Goal: Task Accomplishment & Management: Manage account settings

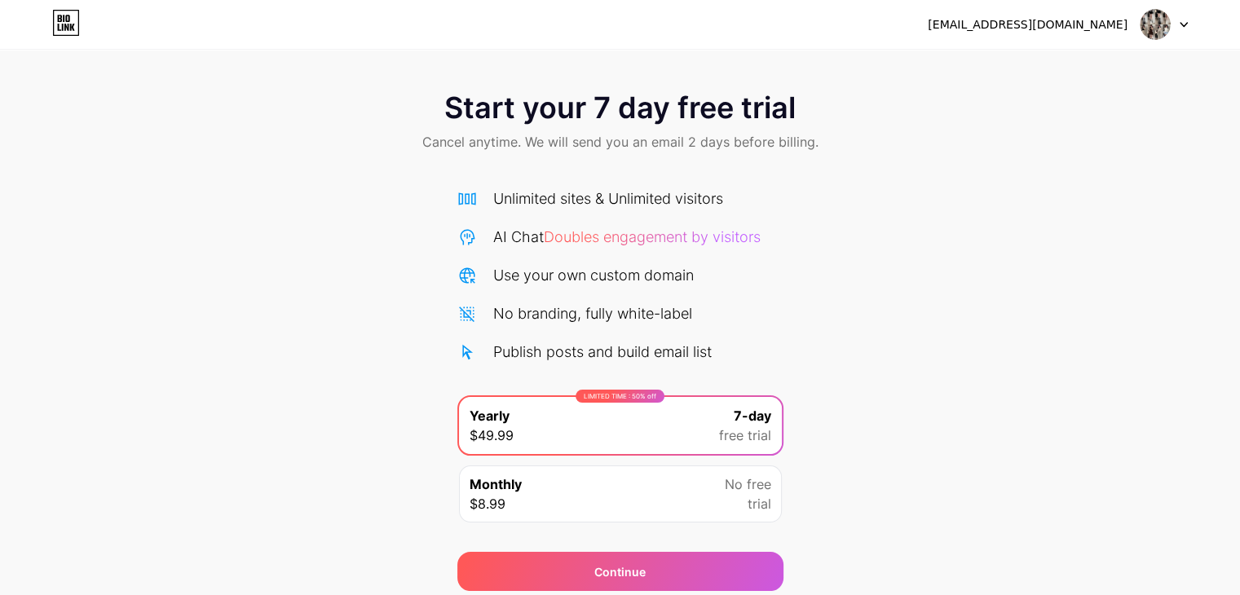
click at [1182, 20] on div at bounding box center [1164, 24] width 47 height 29
click at [1123, 60] on li "Logout" at bounding box center [1086, 67] width 202 height 44
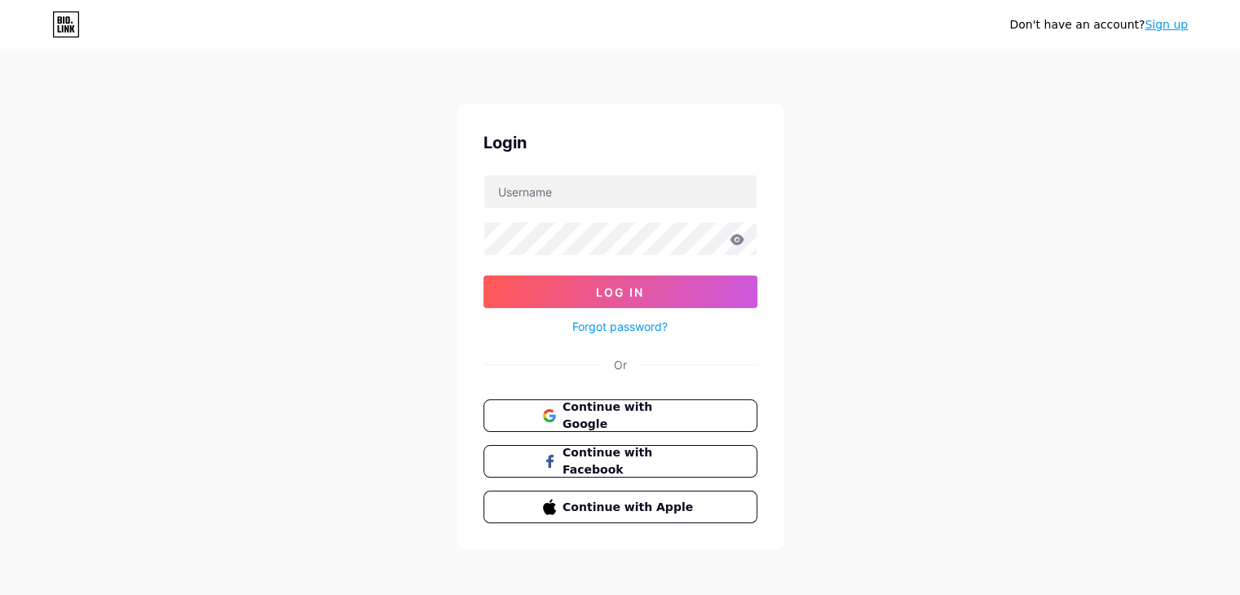
drag, startPoint x: 1095, startPoint y: 67, endPoint x: 799, endPoint y: 208, distance: 327.8
click at [625, 193] on input "text" at bounding box center [620, 191] width 272 height 33
click at [523, 421] on button "Continue with Google" at bounding box center [620, 415] width 278 height 33
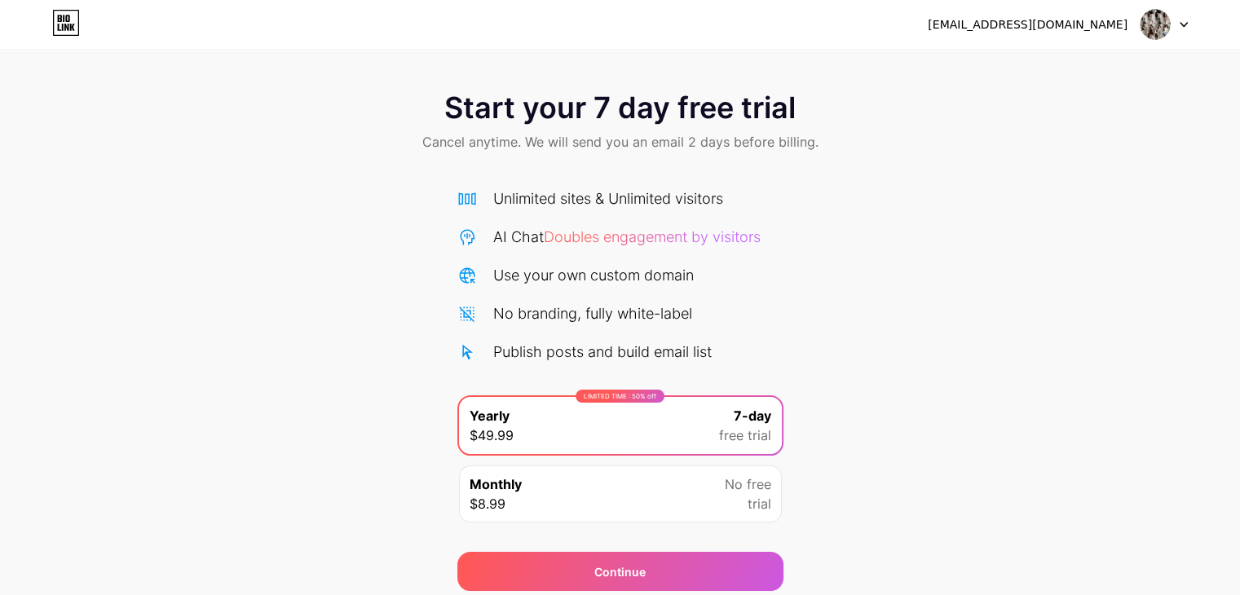
click at [1177, 21] on div at bounding box center [1164, 24] width 47 height 29
click at [1112, 60] on li "Logout" at bounding box center [1086, 67] width 202 height 44
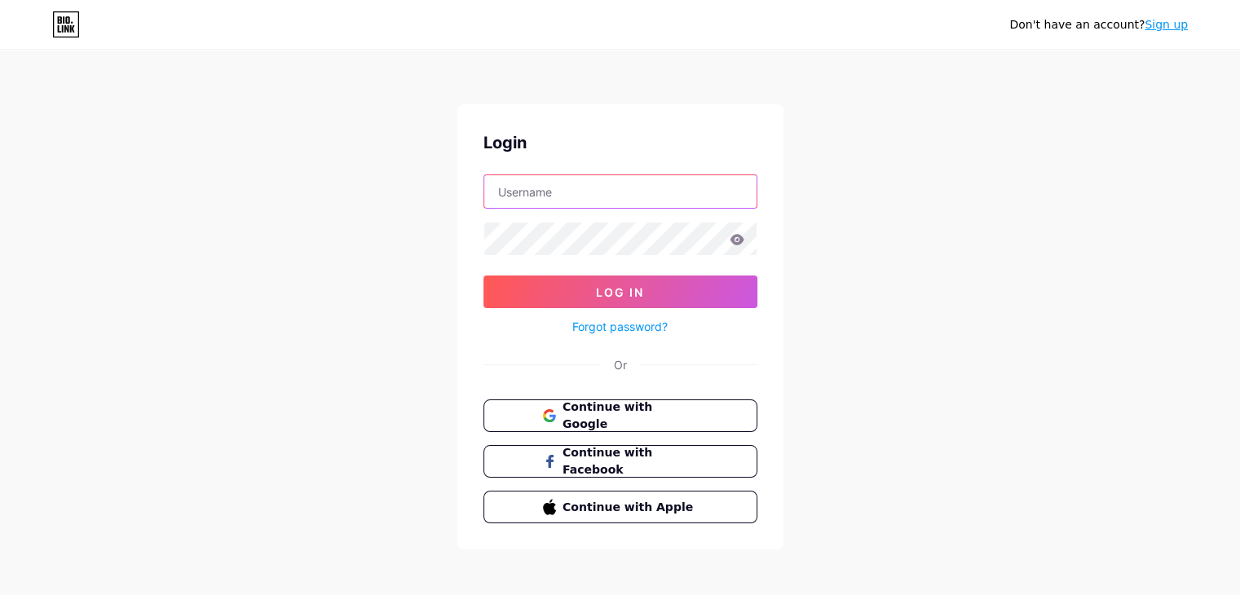
click at [610, 195] on input "text" at bounding box center [620, 191] width 272 height 33
click at [735, 244] on icon at bounding box center [737, 239] width 14 height 11
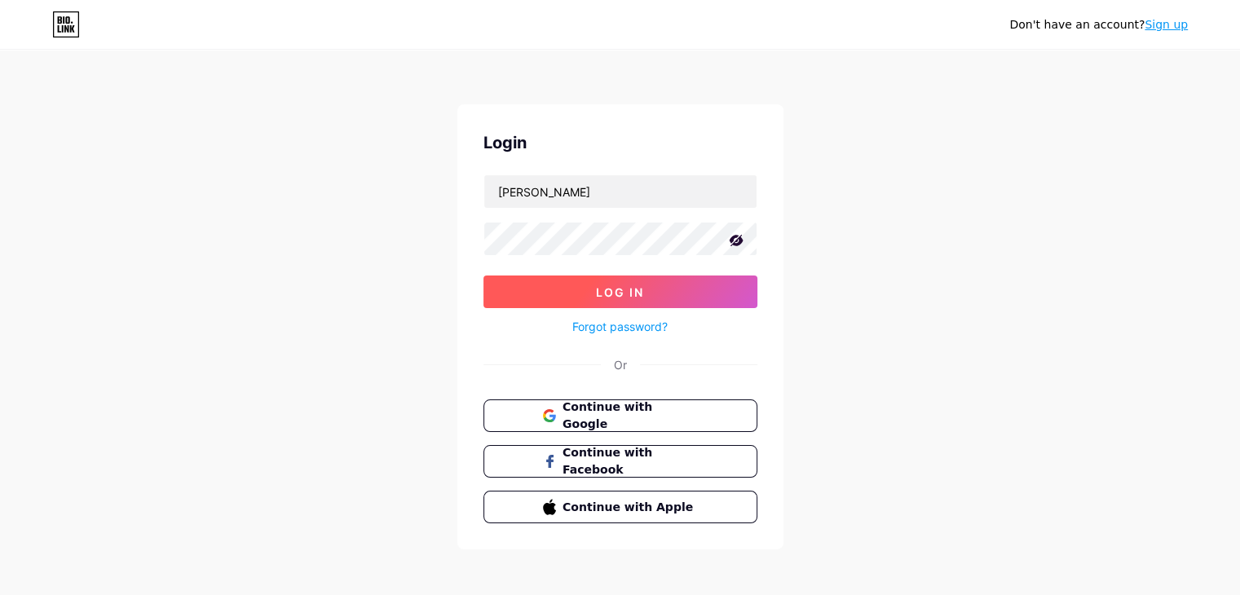
click at [721, 289] on button "Log In" at bounding box center [620, 292] width 274 height 33
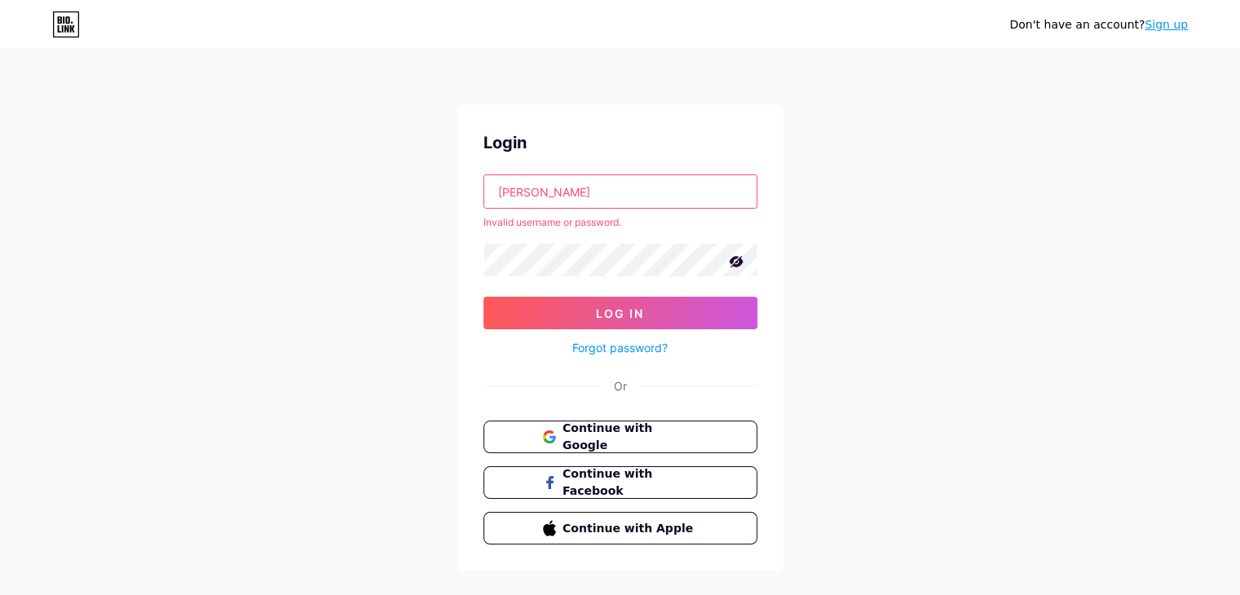
click at [652, 185] on input "[PERSON_NAME]" at bounding box center [620, 191] width 272 height 33
type input "đ"
type input "N"
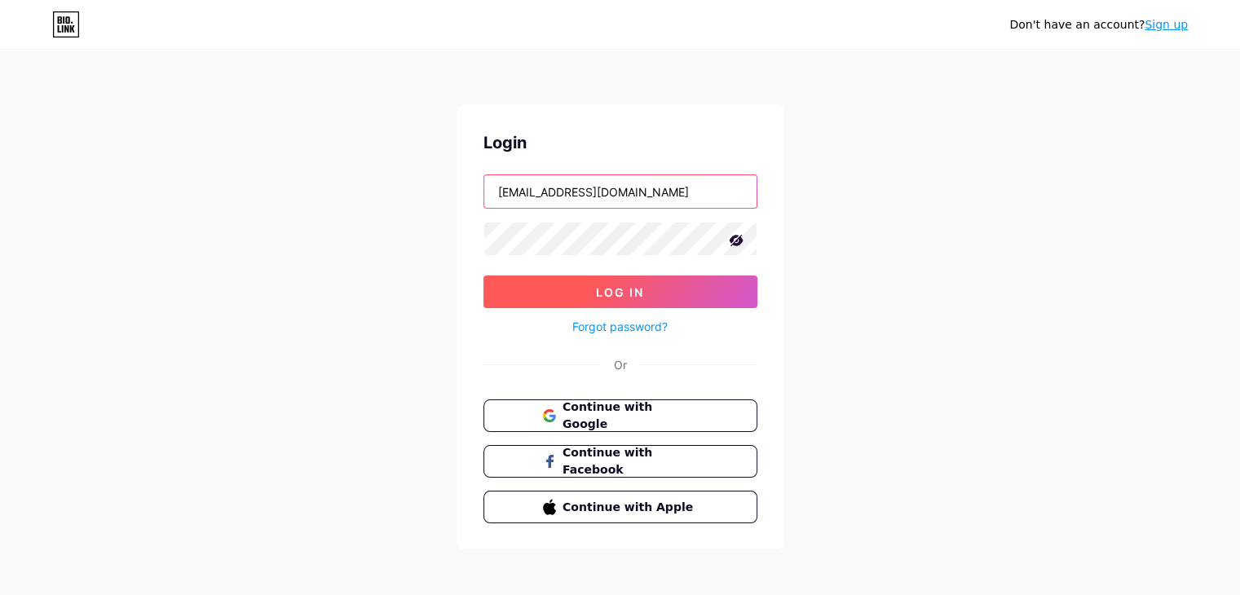
type input "[EMAIL_ADDRESS][DOMAIN_NAME]"
click at [639, 298] on button "Log In" at bounding box center [620, 292] width 274 height 33
